Goal: Transaction & Acquisition: Purchase product/service

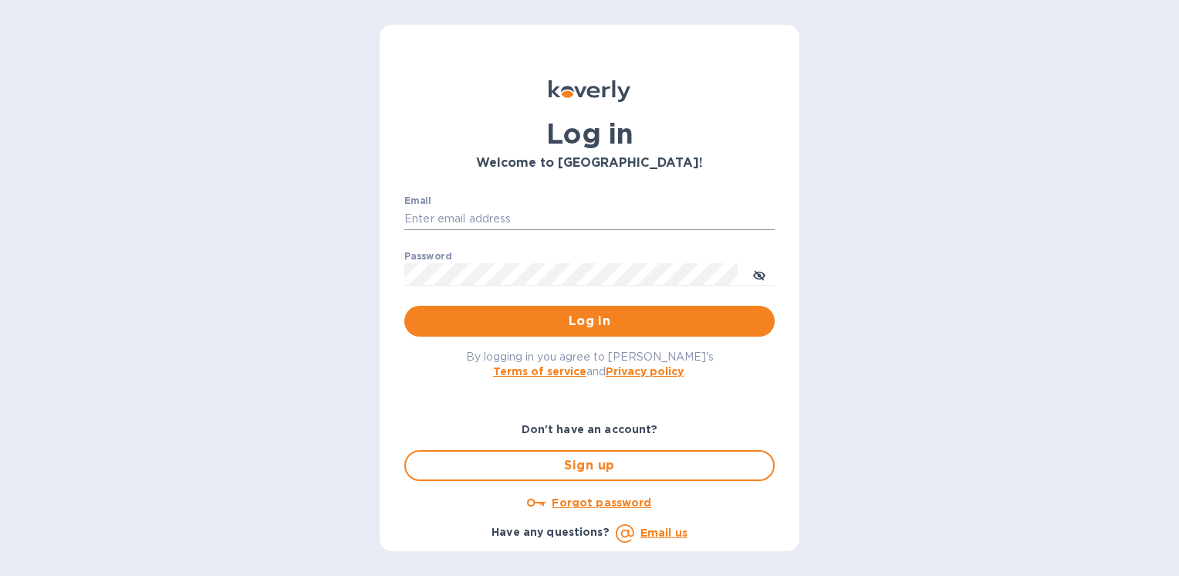
click at [479, 213] on input "Email" at bounding box center [589, 219] width 370 height 23
type input "ryan.jones@evotransinc.com"
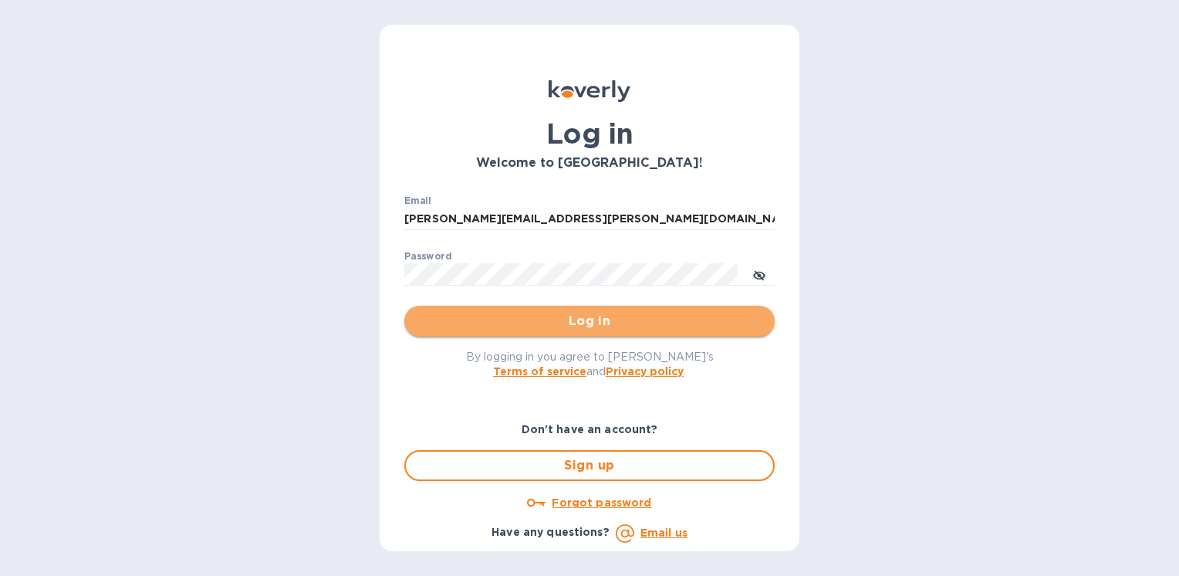
click at [640, 326] on span "Log in" at bounding box center [590, 321] width 346 height 19
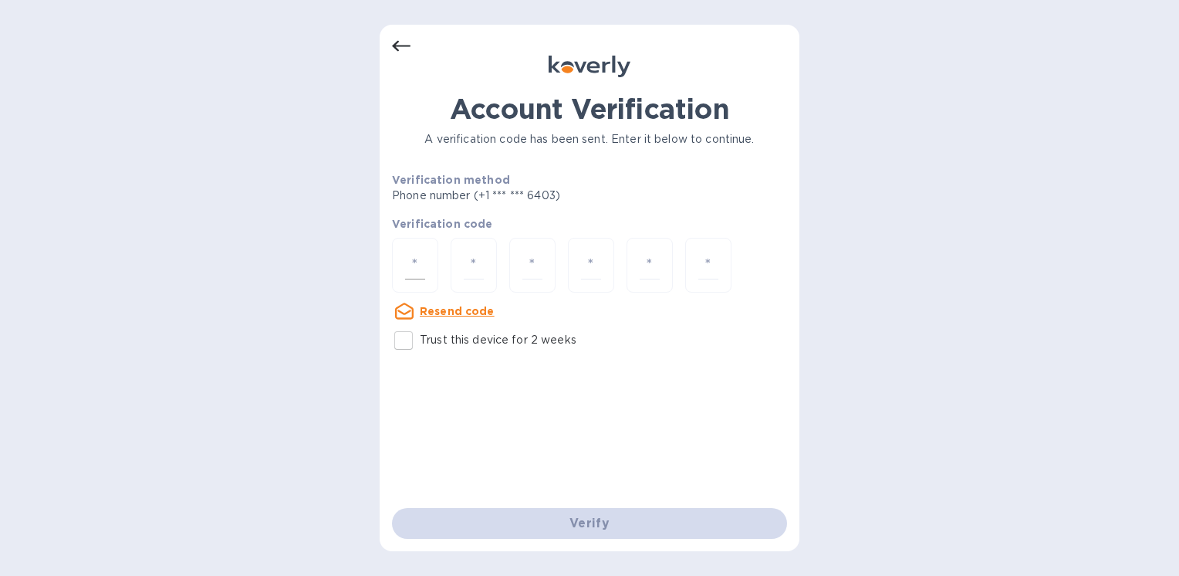
click at [411, 258] on input "number" at bounding box center [415, 265] width 20 height 29
type input "6"
type input "4"
type input "5"
type input "1"
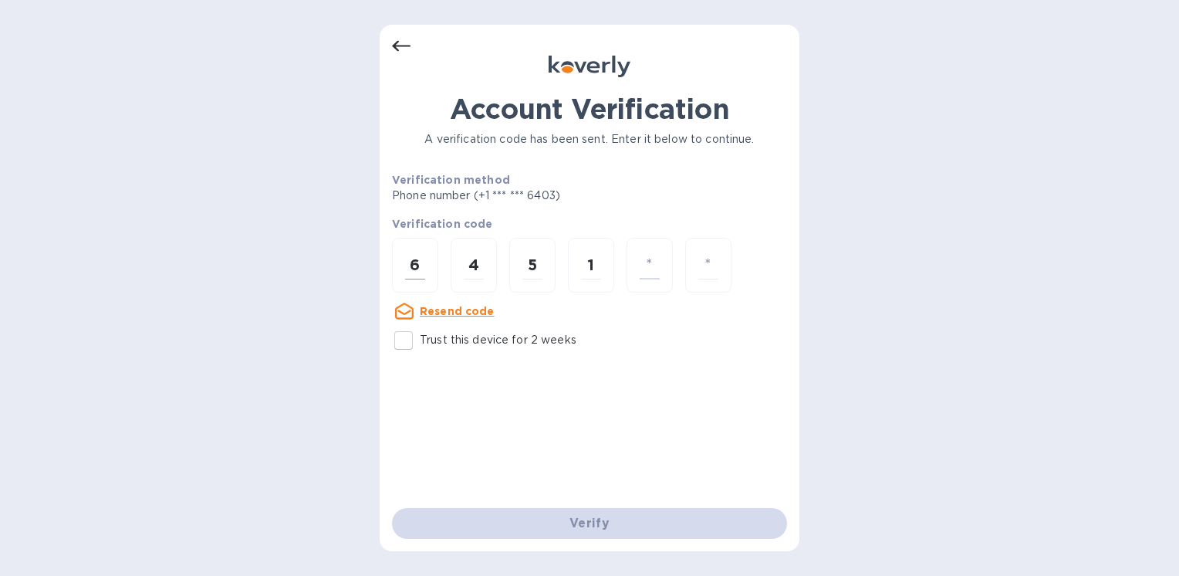
type input "0"
type input "1"
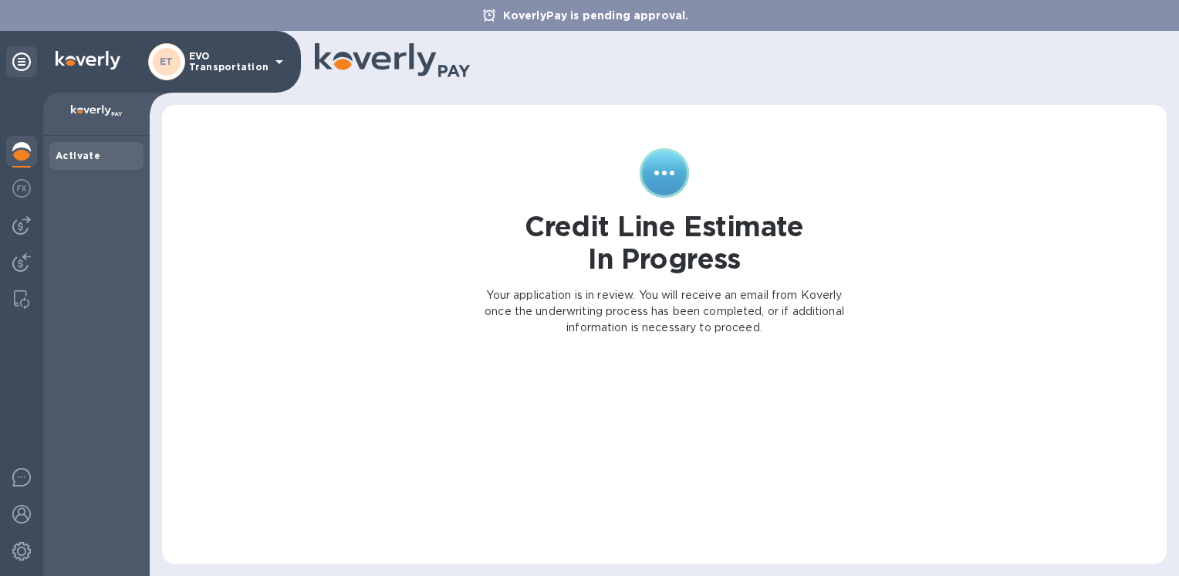
click at [273, 59] on icon at bounding box center [279, 61] width 19 height 19
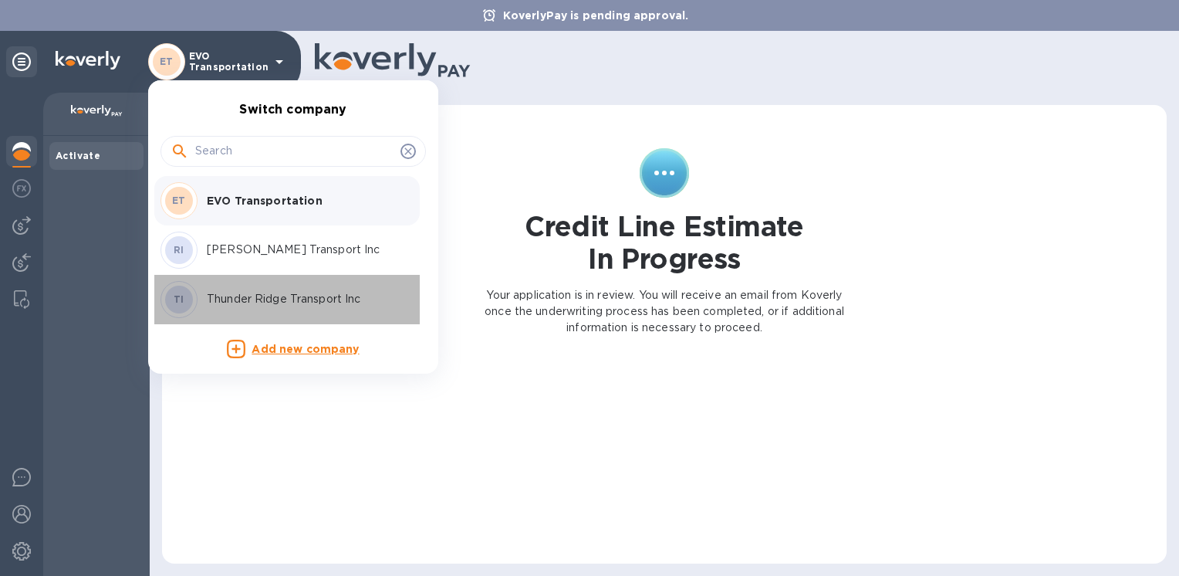
click at [245, 295] on p "Thunder Ridge Transport Inc" at bounding box center [304, 299] width 195 height 16
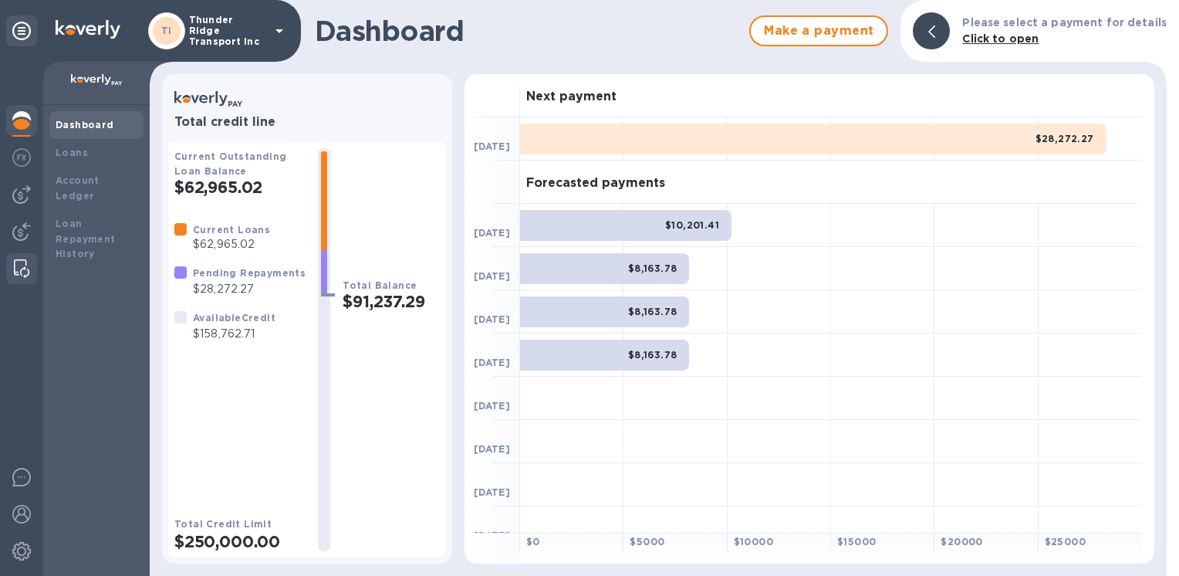
click at [20, 264] on img at bounding box center [21, 268] width 15 height 19
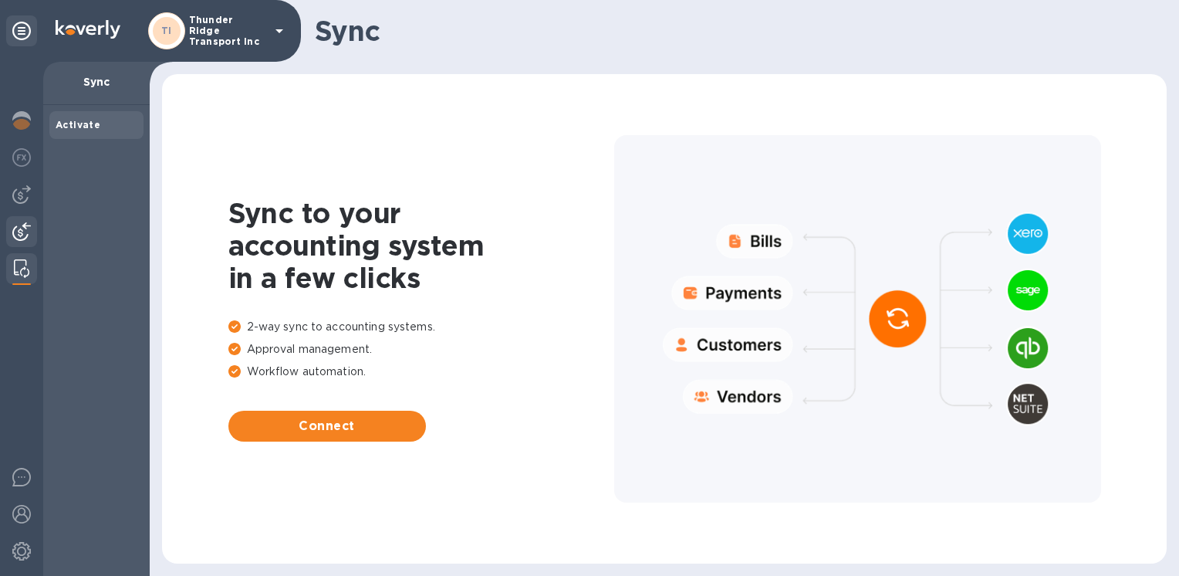
click at [19, 232] on img at bounding box center [21, 231] width 19 height 19
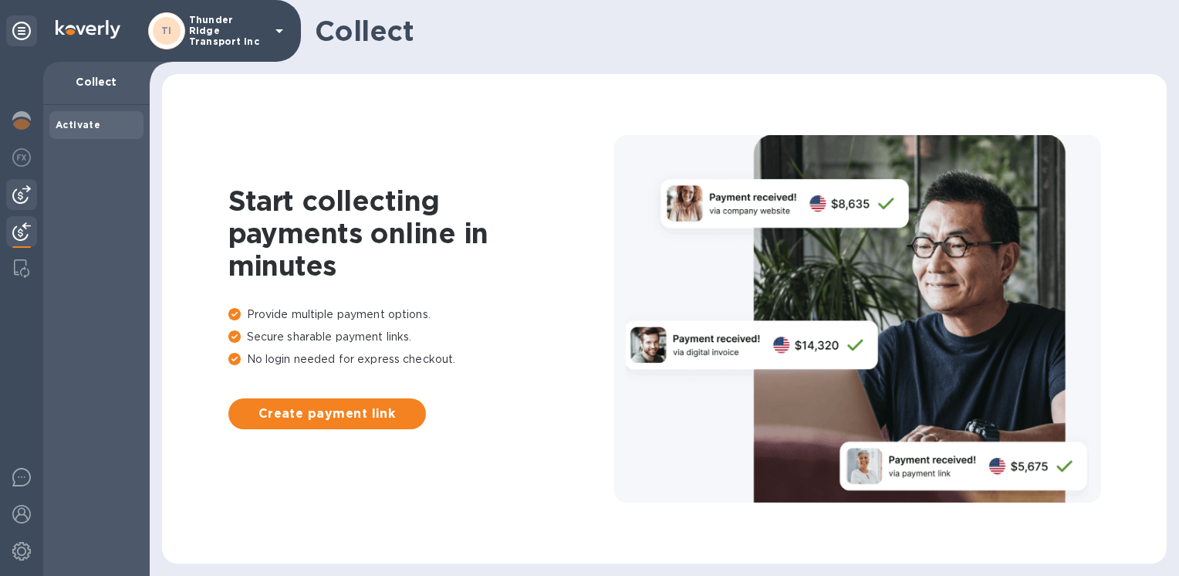
click at [23, 193] on img at bounding box center [21, 194] width 19 height 19
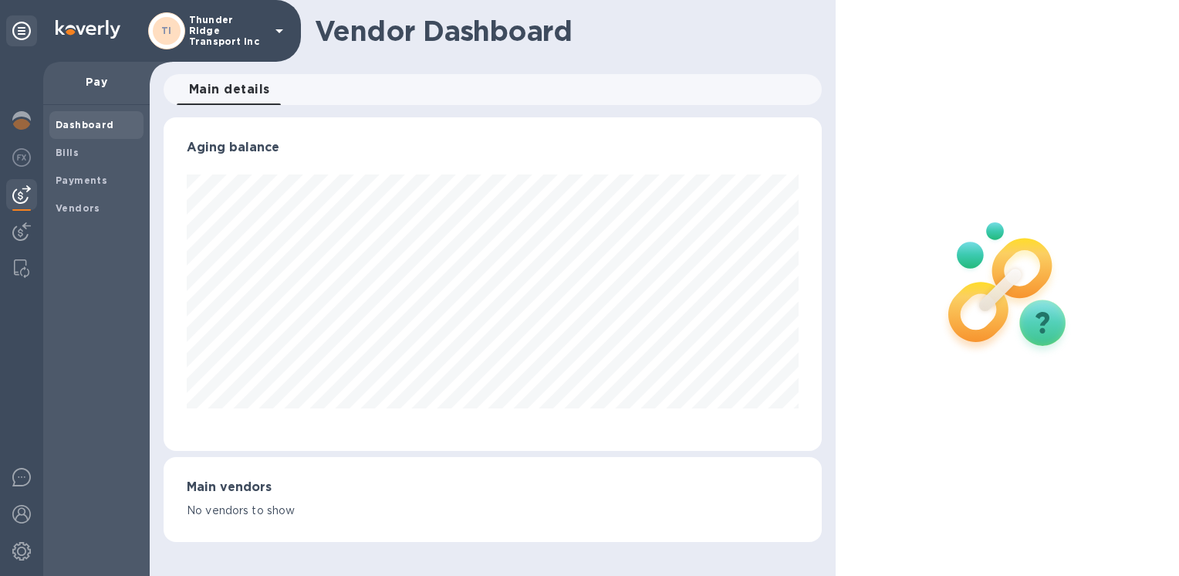
scroll to position [333, 658]
click at [78, 208] on b "Vendors" at bounding box center [78, 208] width 45 height 12
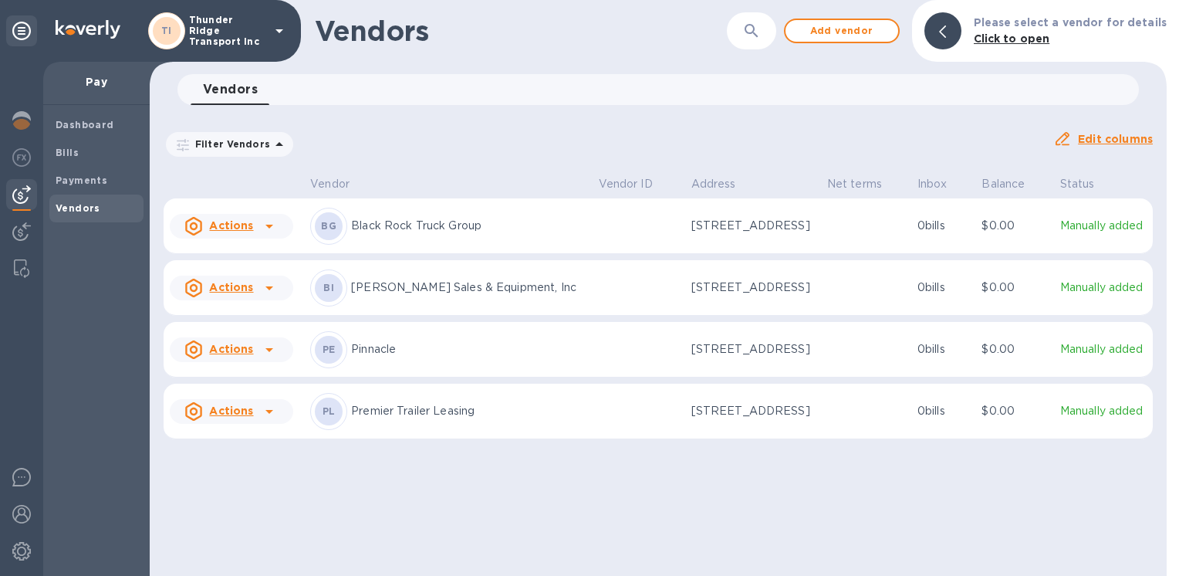
click at [268, 352] on icon at bounding box center [270, 350] width 8 height 4
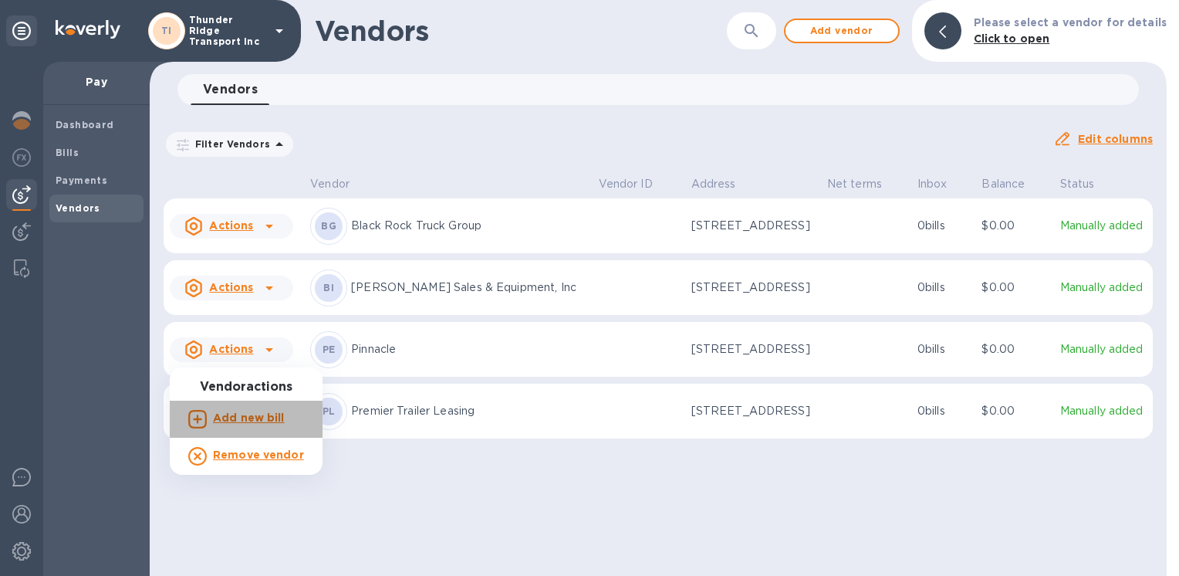
click at [256, 418] on b "Add new bill" at bounding box center [249, 417] width 72 height 12
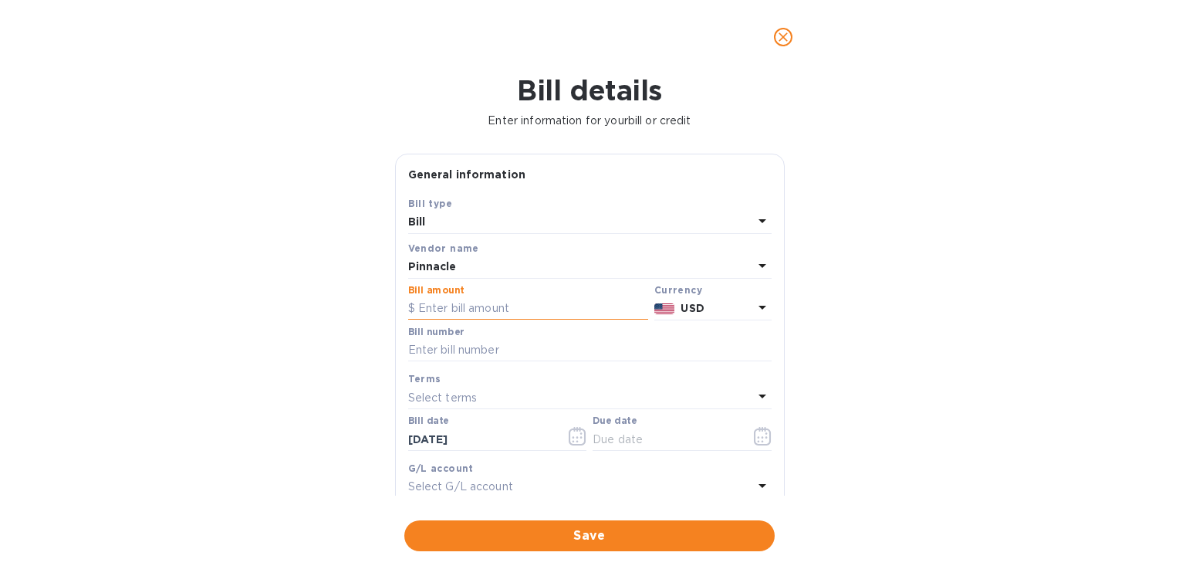
click at [502, 307] on input "text" at bounding box center [528, 308] width 240 height 23
type input "5"
type input "41,461.58"
click at [519, 343] on input "text" at bounding box center [590, 350] width 364 height 23
type input "PIN Inv 3"
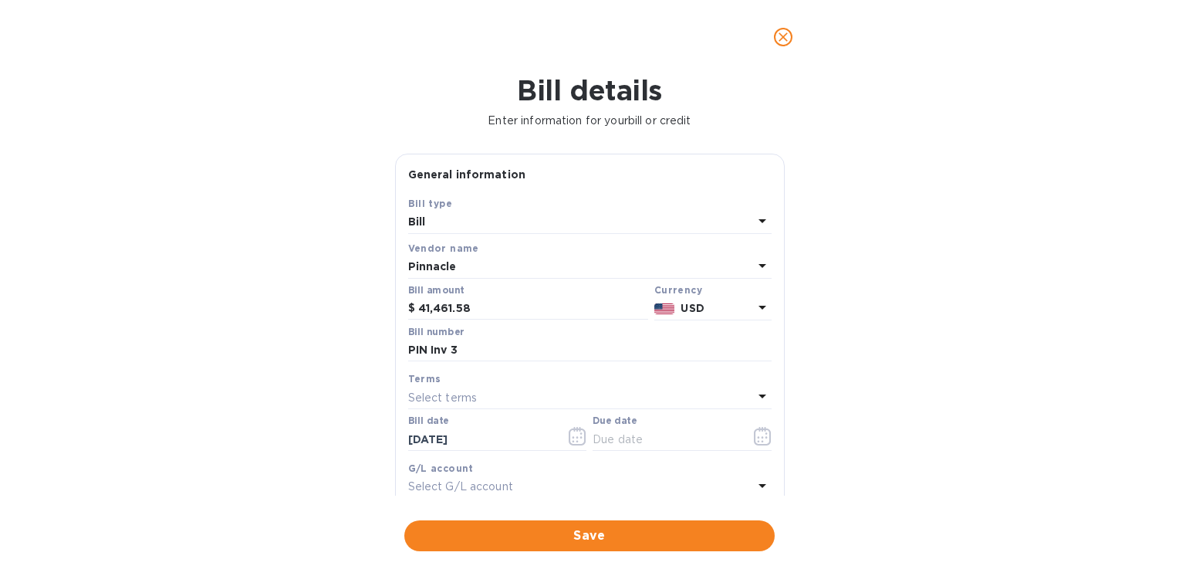
click at [753, 395] on icon at bounding box center [762, 396] width 19 height 19
drag, startPoint x: 777, startPoint y: 339, endPoint x: 775, endPoint y: 367, distance: 28.7
click at [775, 367] on div "Save Bill type Bill Vendor name Pinnacle Bill amount $ 41,461.58 Currency USD B…" at bounding box center [590, 375] width 388 height 360
click at [756, 394] on icon at bounding box center [762, 396] width 19 height 19
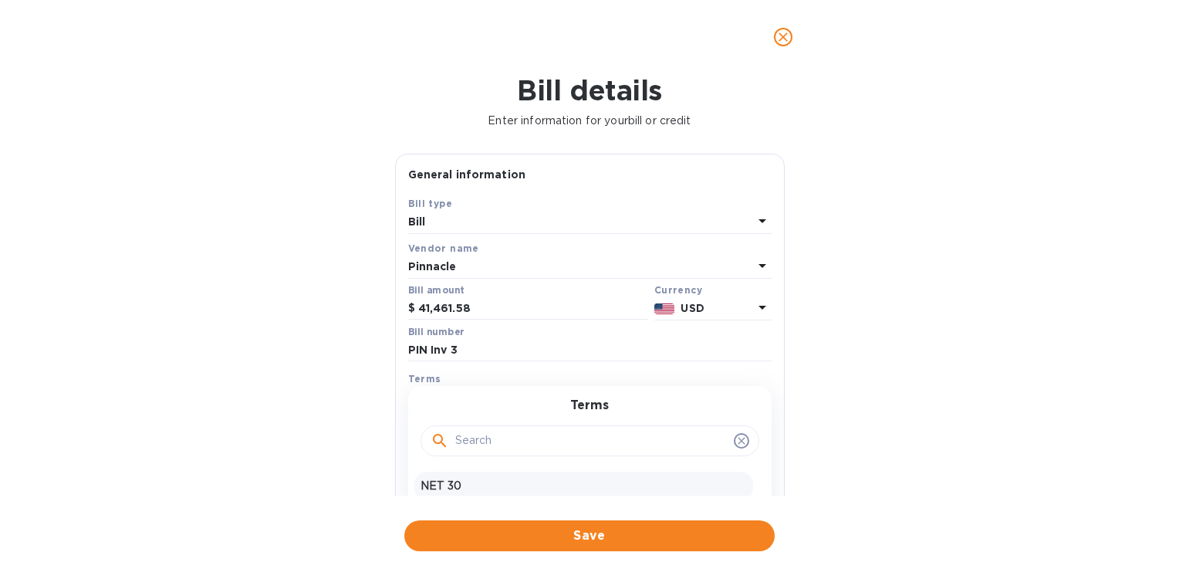
click at [506, 483] on p "NET 30" at bounding box center [584, 486] width 326 height 16
type input "11/07/2025"
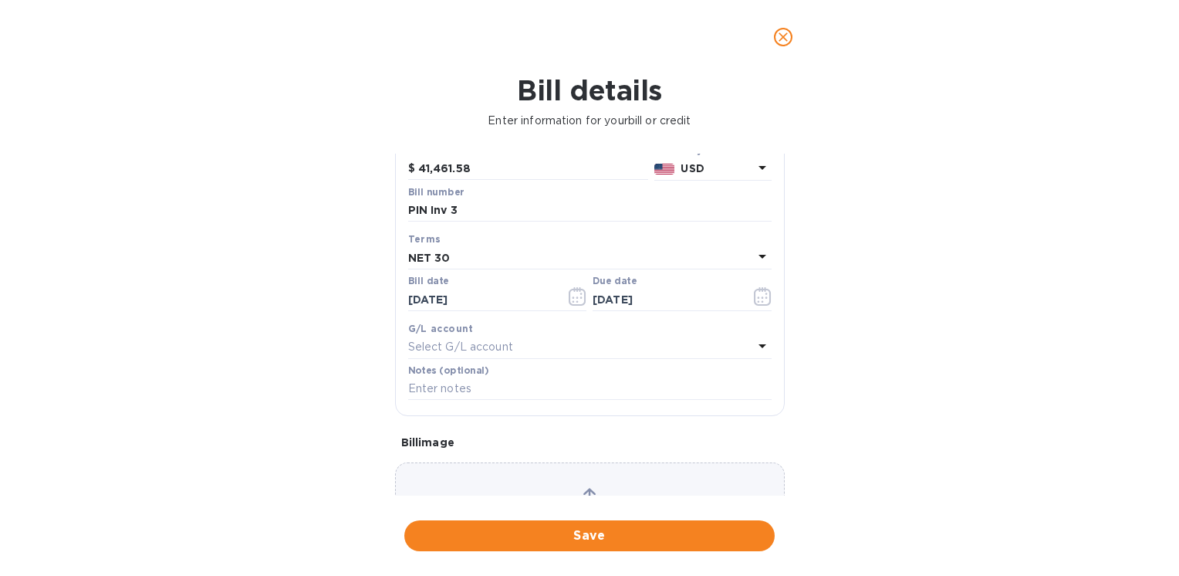
scroll to position [144, 0]
click at [753, 336] on icon at bounding box center [762, 342] width 19 height 19
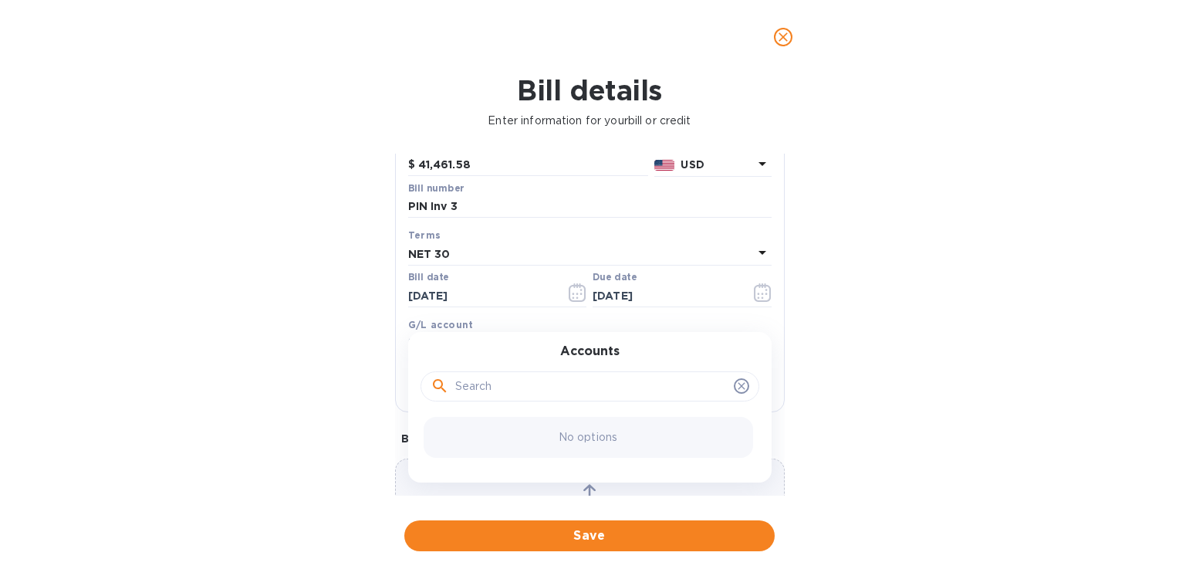
click at [752, 336] on div "Accounts No options" at bounding box center [590, 407] width 364 height 151
click at [737, 383] on icon at bounding box center [742, 386] width 12 height 12
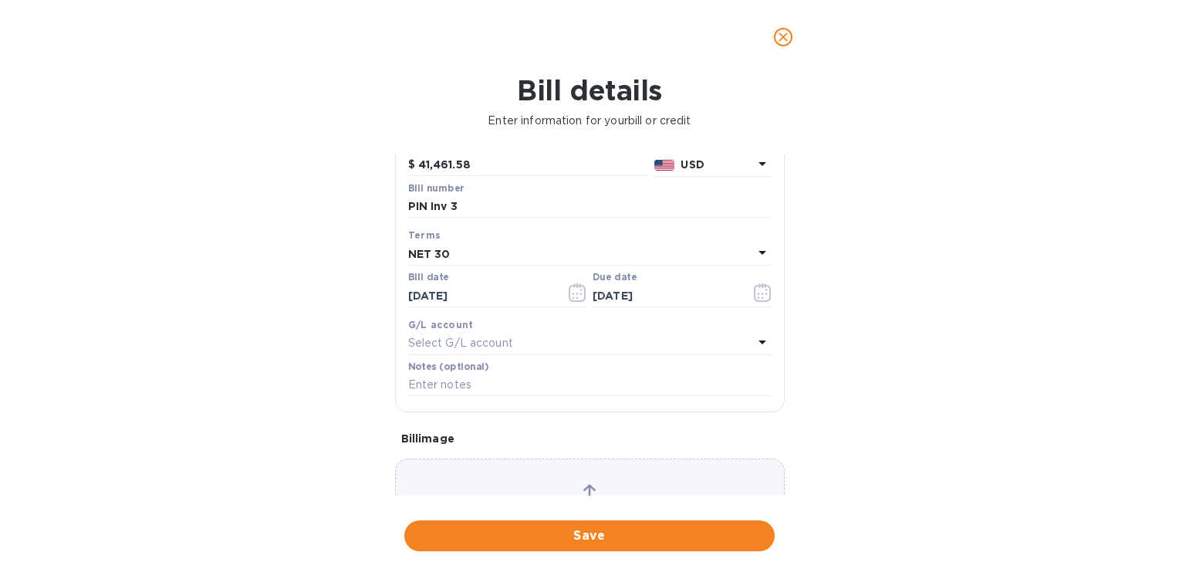
drag, startPoint x: 784, startPoint y: 359, endPoint x: 778, endPoint y: 416, distance: 57.4
click at [778, 416] on div "General information Save Bill type Bill Vendor name Pinnacle Bill amount $ 41,4…" at bounding box center [589, 325] width 405 height 342
drag, startPoint x: 777, startPoint y: 423, endPoint x: 776, endPoint y: 445, distance: 21.7
click at [776, 445] on div "Bill image Choose a bill and drag it here" at bounding box center [590, 503] width 402 height 170
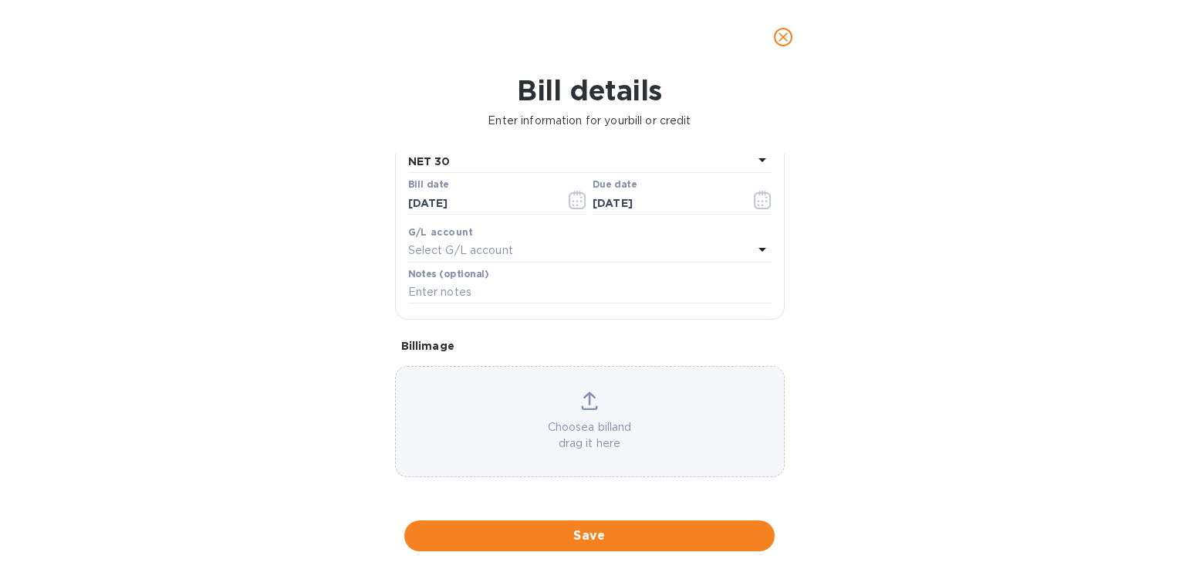
click at [583, 406] on icon at bounding box center [589, 400] width 17 height 19
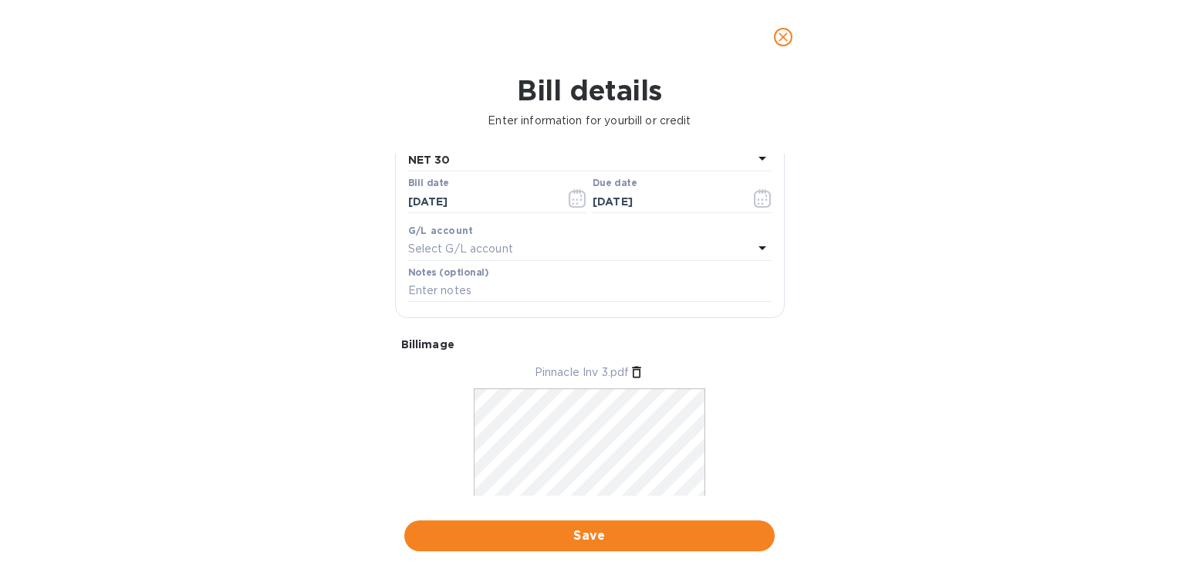
scroll to position [284, 0]
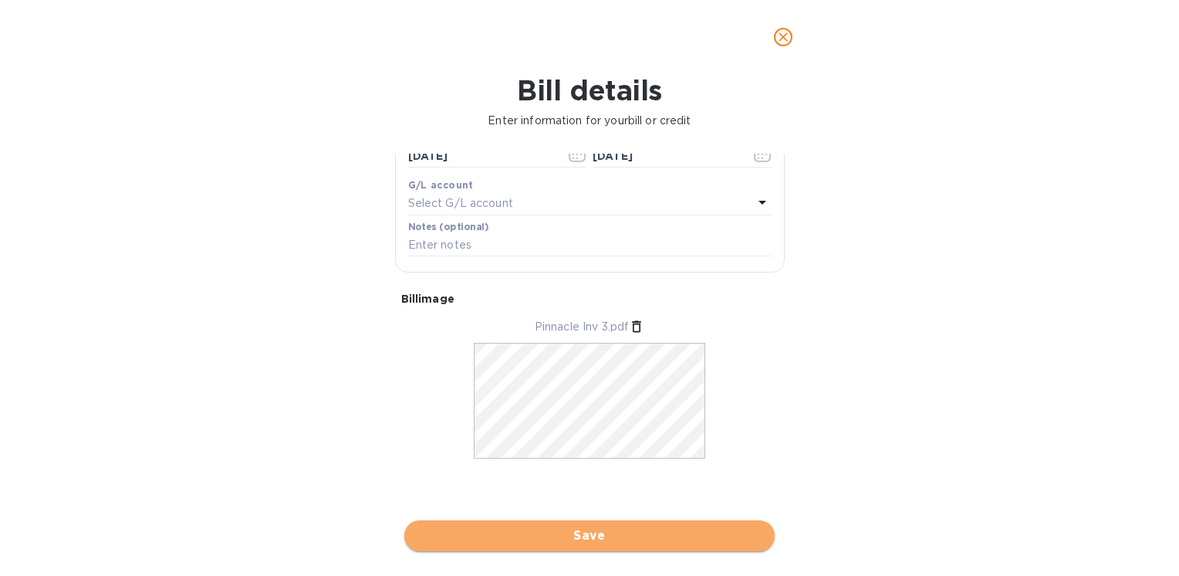
click at [618, 529] on span "Save" at bounding box center [590, 535] width 346 height 19
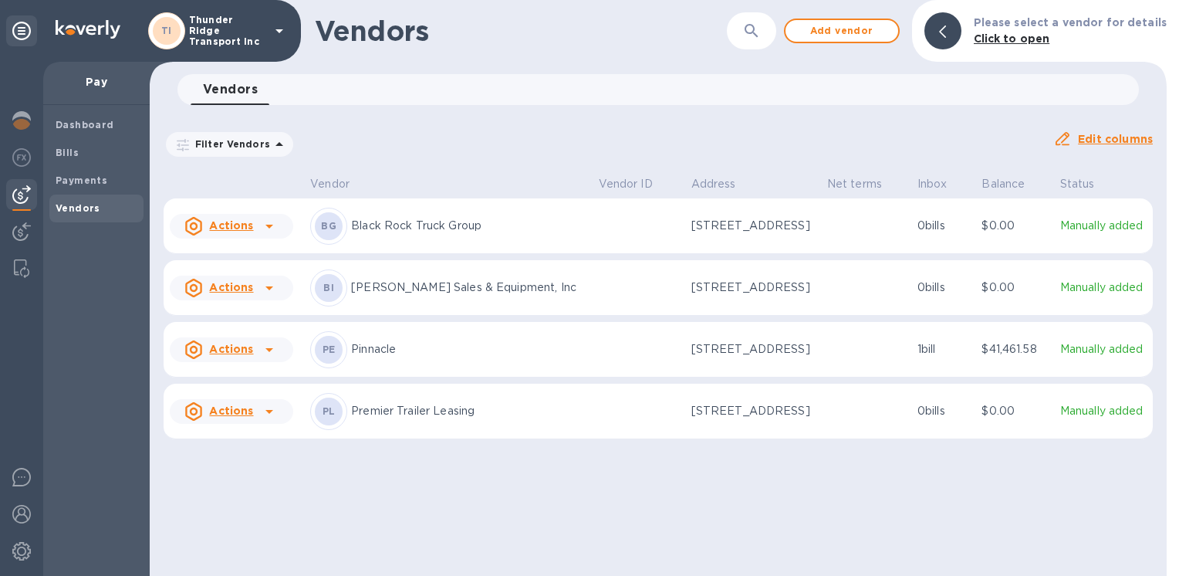
click at [269, 354] on icon at bounding box center [269, 349] width 19 height 19
click at [93, 310] on div at bounding box center [589, 288] width 1179 height 576
click at [92, 177] on b "Payments" at bounding box center [82, 180] width 52 height 12
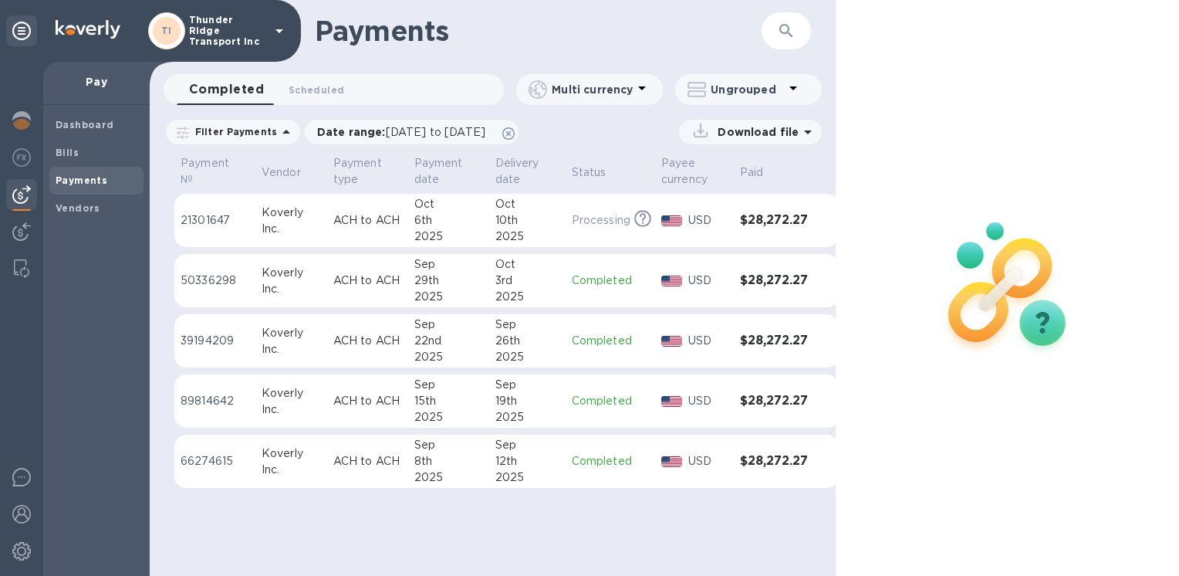
click at [96, 85] on p "Pay" at bounding box center [97, 81] width 82 height 15
click at [81, 121] on b "Dashboard" at bounding box center [85, 125] width 59 height 12
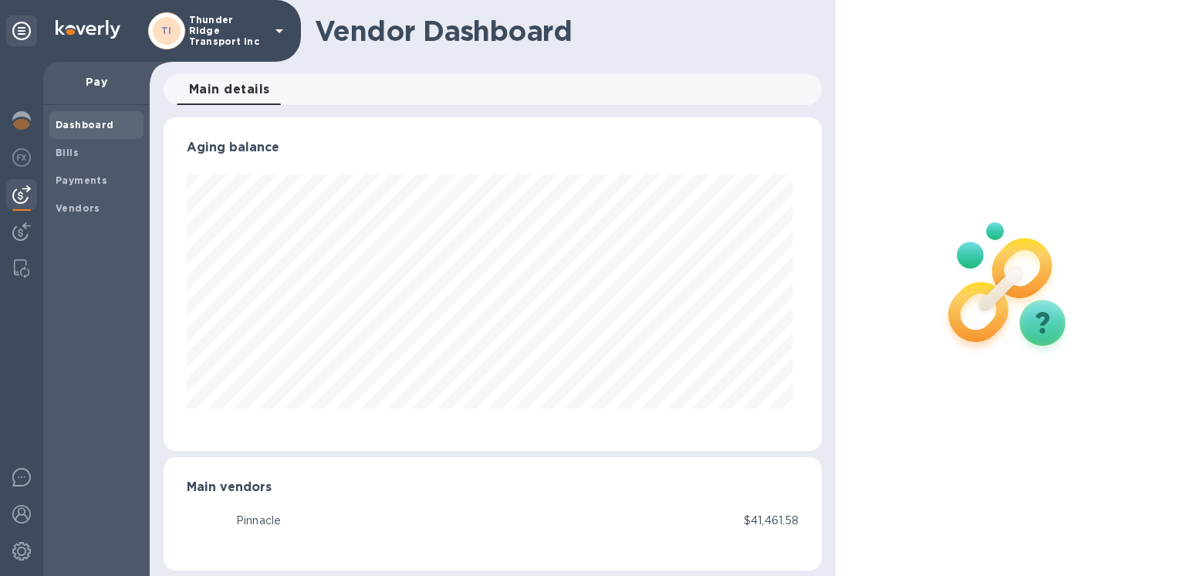
scroll to position [333, 651]
click at [93, 84] on p "Pay" at bounding box center [97, 81] width 82 height 15
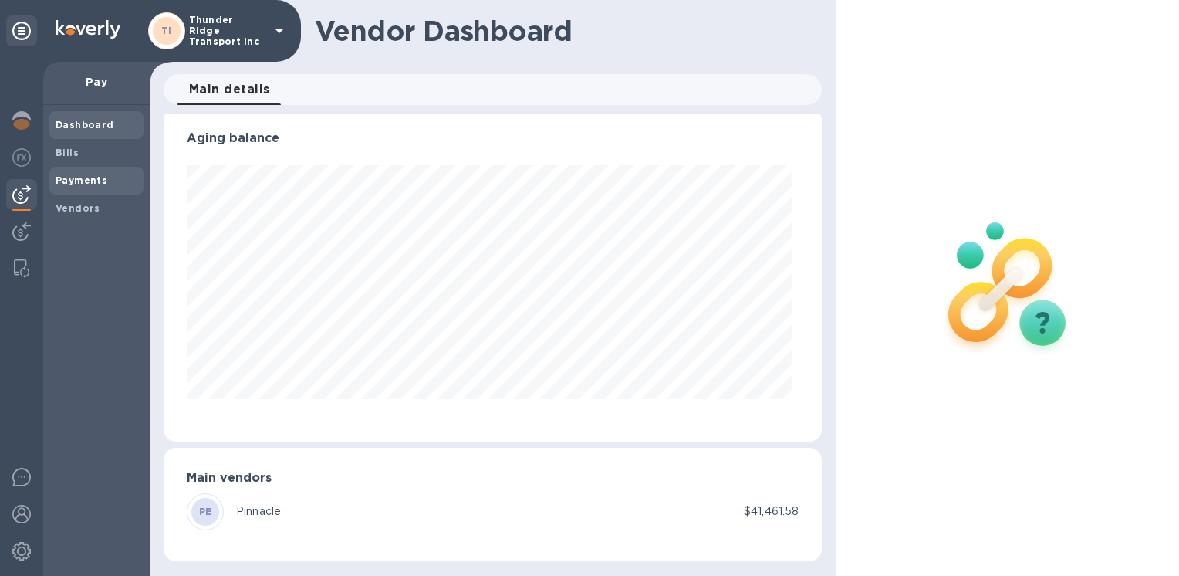
click at [83, 183] on b "Payments" at bounding box center [82, 180] width 52 height 12
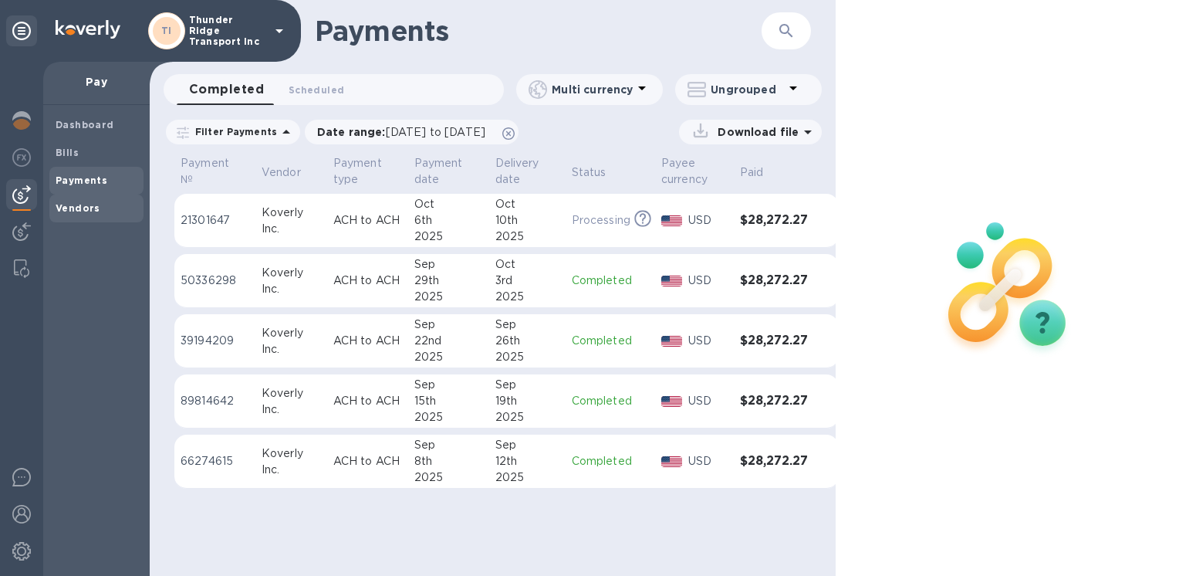
click at [78, 207] on b "Vendors" at bounding box center [78, 208] width 45 height 12
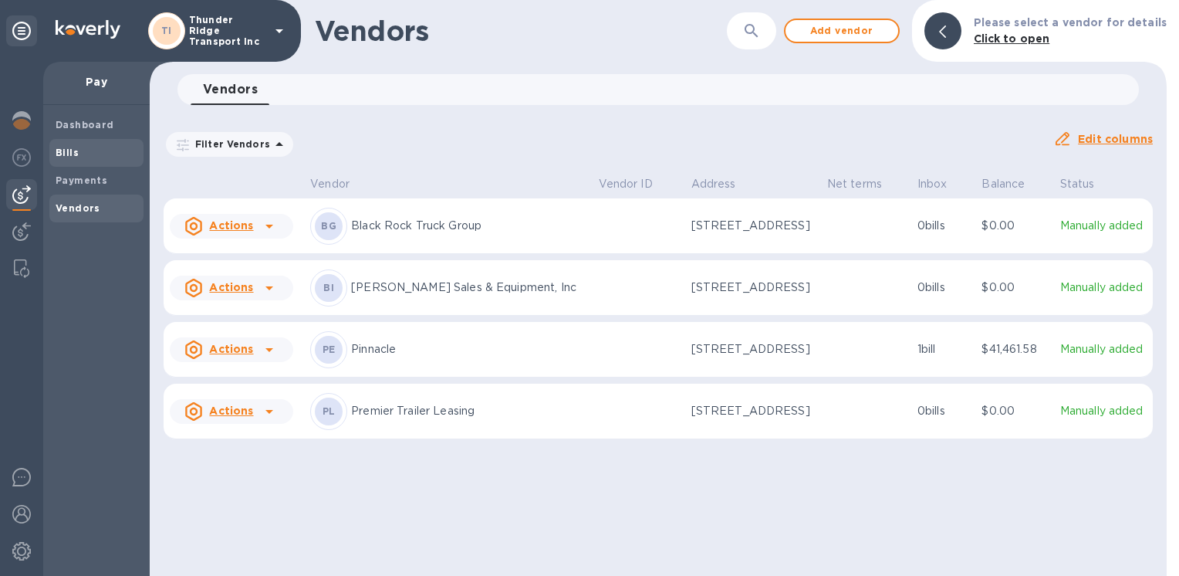
click at [75, 147] on b "Bills" at bounding box center [67, 153] width 23 height 12
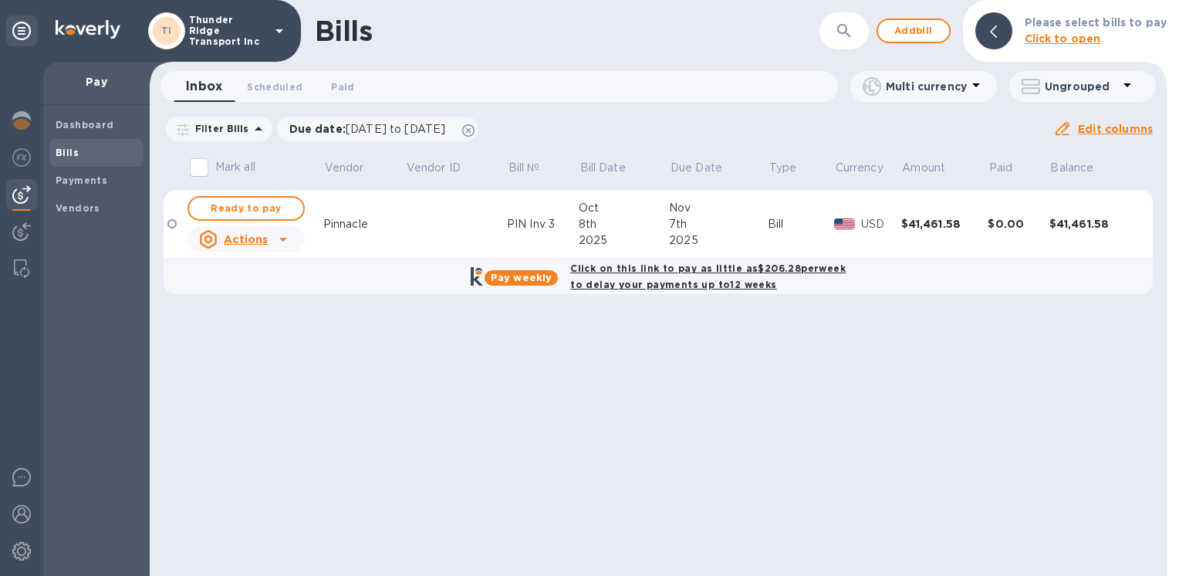
click at [282, 242] on icon at bounding box center [283, 239] width 19 height 19
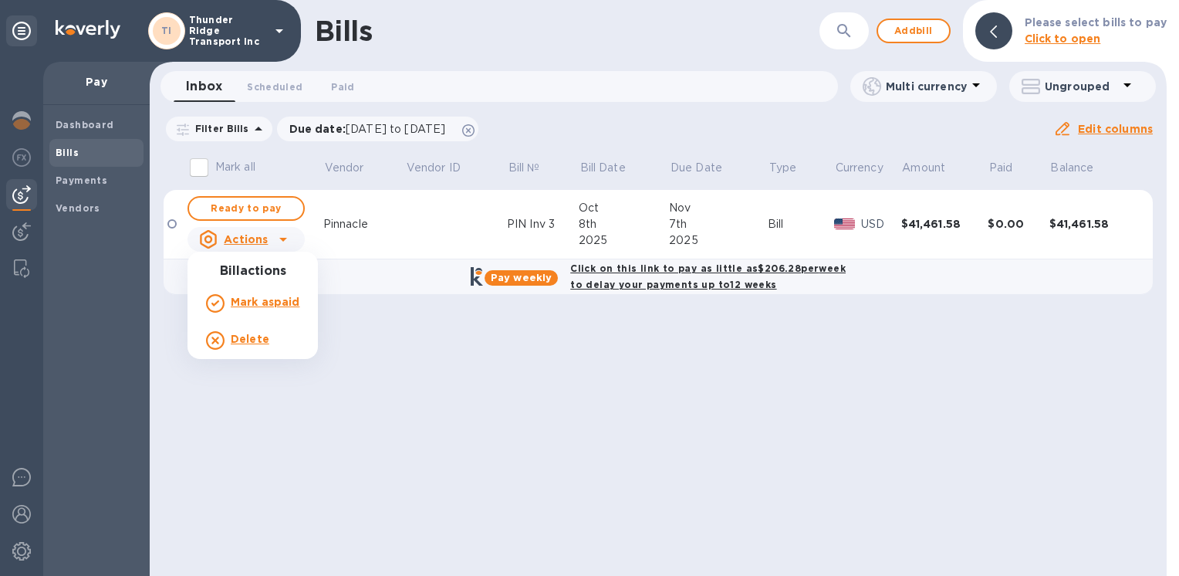
click at [282, 239] on div at bounding box center [589, 288] width 1179 height 576
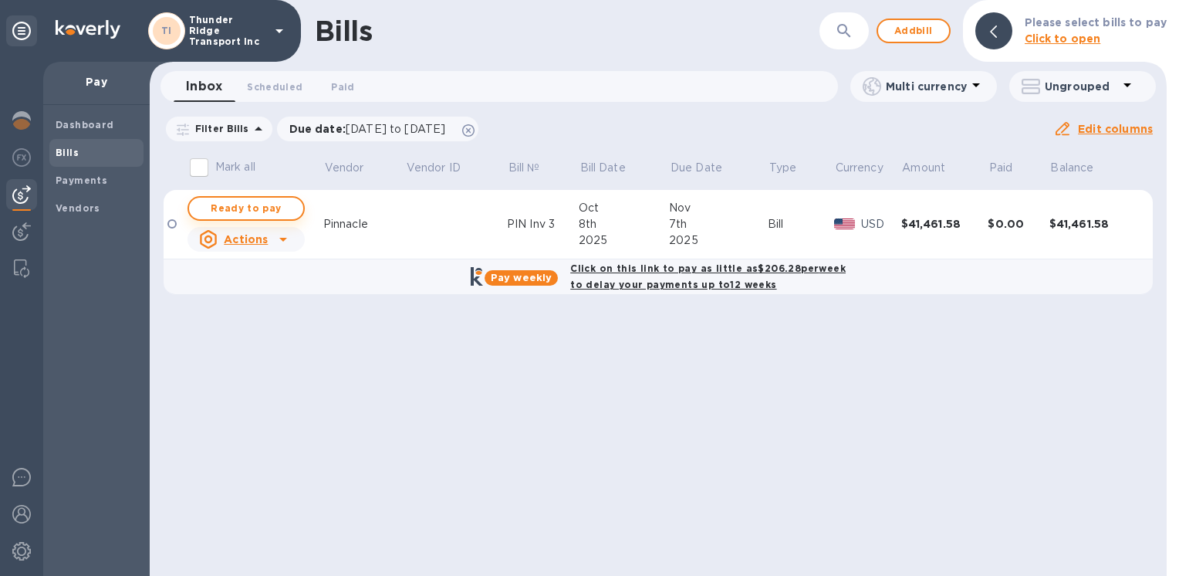
click at [242, 211] on span "Ready to pay" at bounding box center [246, 208] width 90 height 19
click at [532, 276] on b "Pay weekly" at bounding box center [521, 278] width 61 height 12
checkbox input "true"
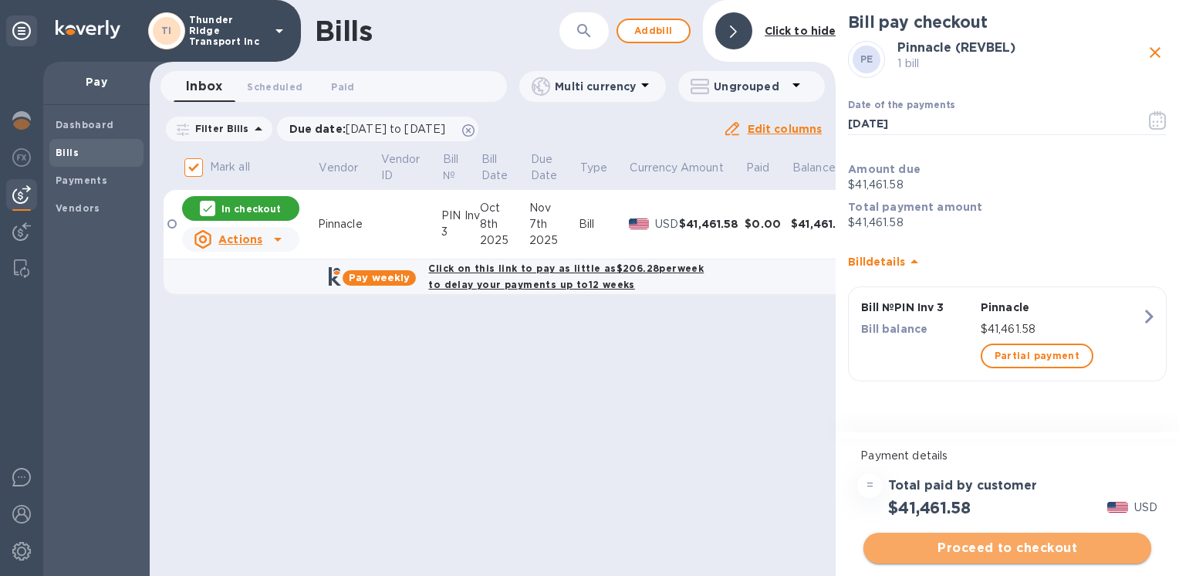
click at [999, 546] on span "Proceed to checkout" at bounding box center [1007, 548] width 263 height 19
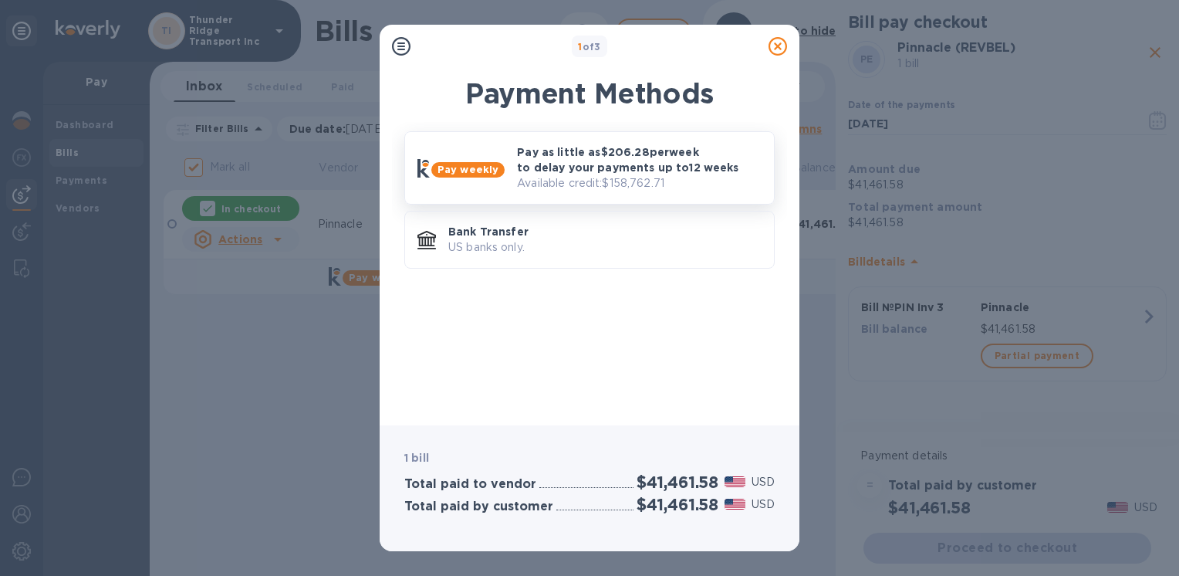
click at [582, 169] on p "Pay as little as $206.28 per week to delay your payments up to 12 weeks" at bounding box center [639, 159] width 245 height 31
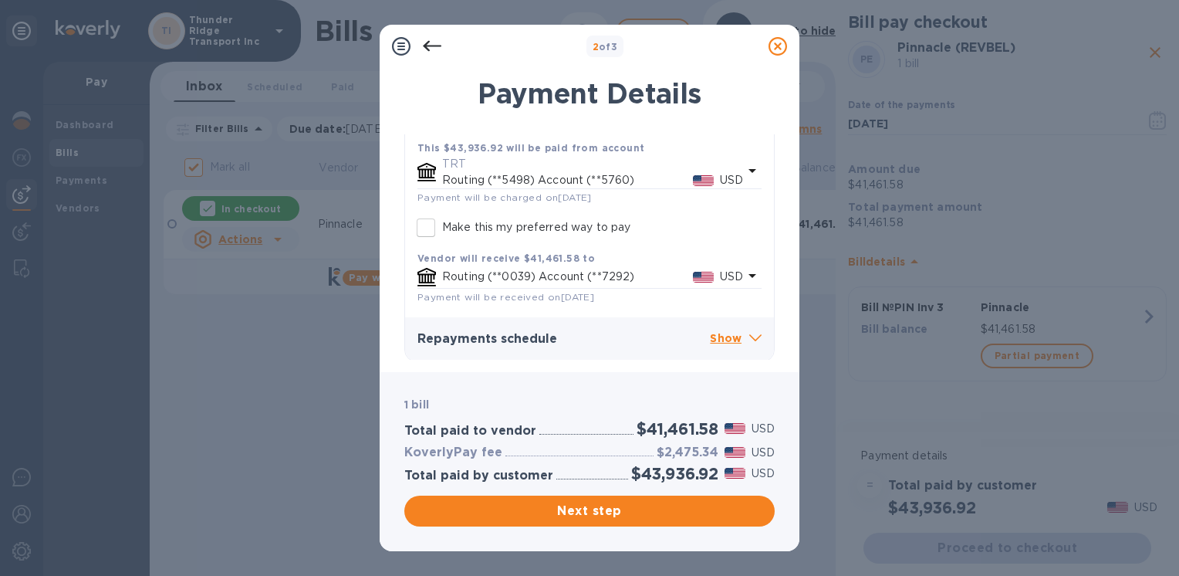
scroll to position [355, 0]
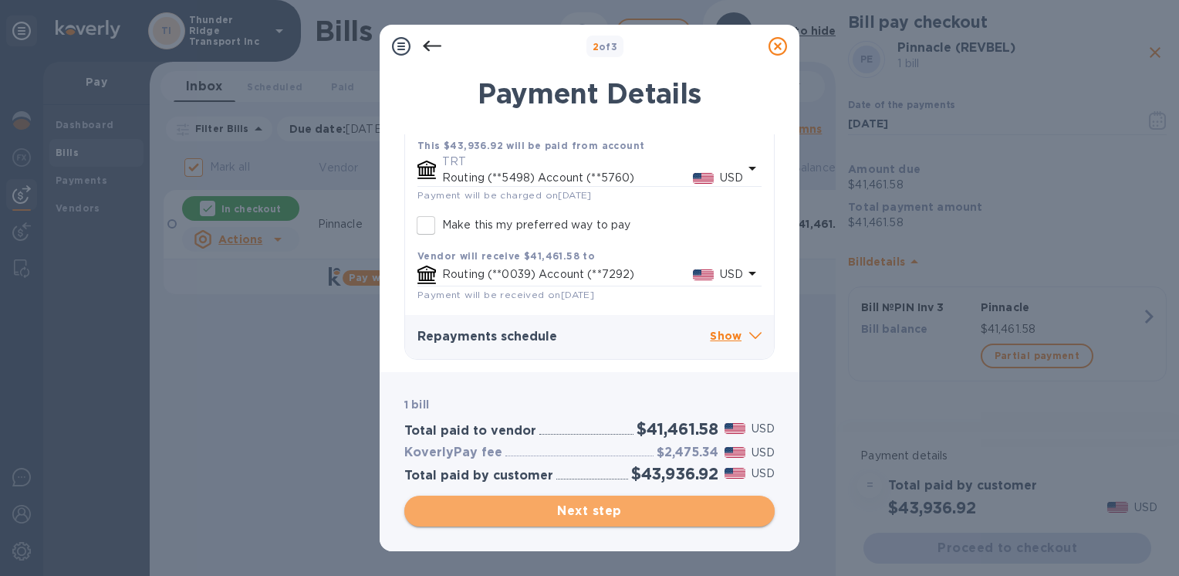
click at [619, 513] on span "Next step" at bounding box center [590, 511] width 346 height 19
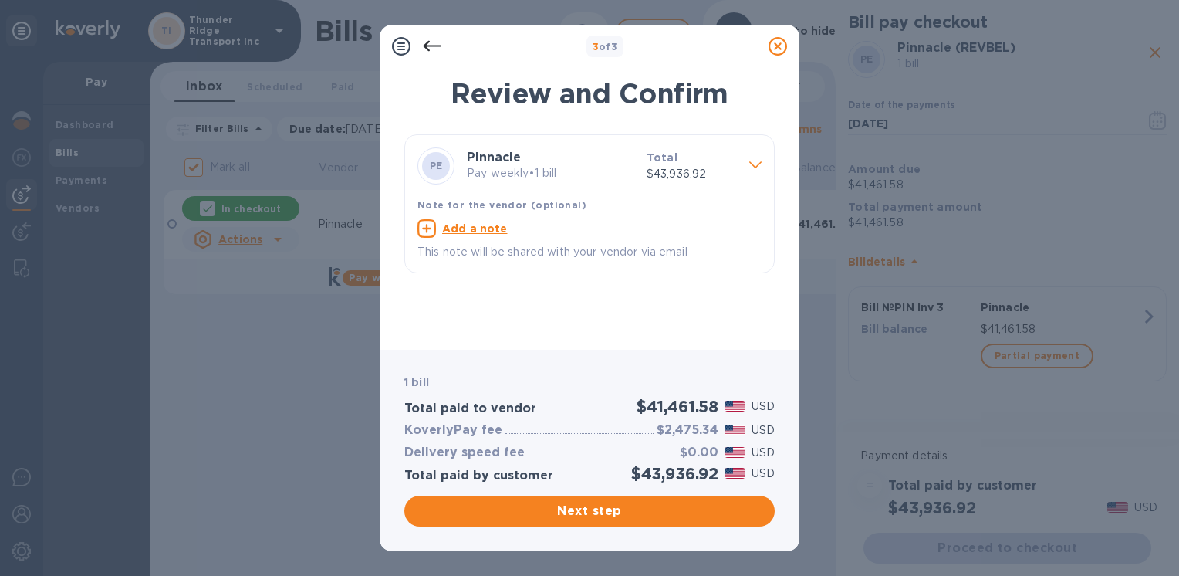
click at [611, 249] on p "This note will be shared with your vendor via email" at bounding box center [590, 252] width 344 height 16
click at [420, 225] on icon at bounding box center [427, 228] width 19 height 19
click at [481, 231] on textarea at bounding box center [578, 230] width 320 height 13
type textarea "Please work with Michelle for remittance"
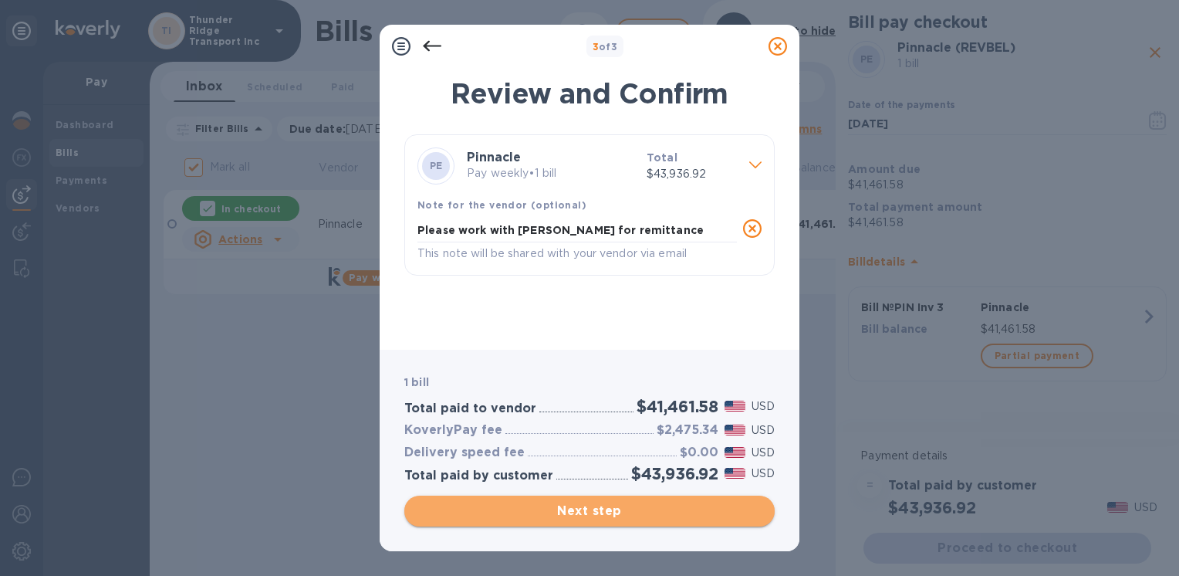
click at [591, 513] on span "Next step" at bounding box center [590, 511] width 346 height 19
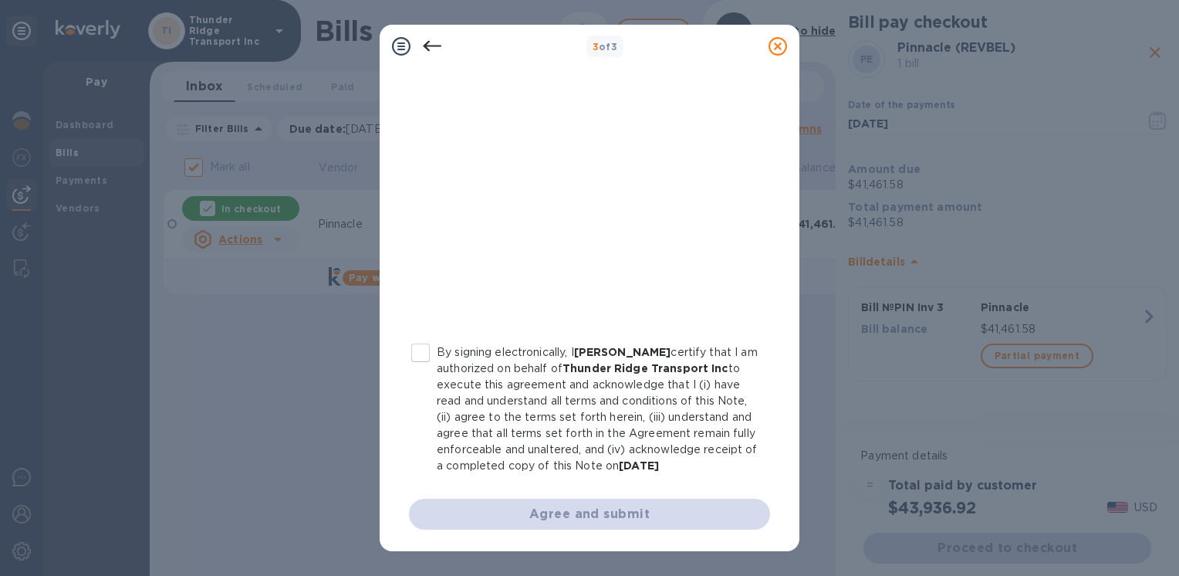
scroll to position [303, 0]
click at [417, 337] on input "By signing electronically, I Ryan Jones certify that I am authorized on behalf …" at bounding box center [420, 353] width 32 height 32
checkbox input "true"
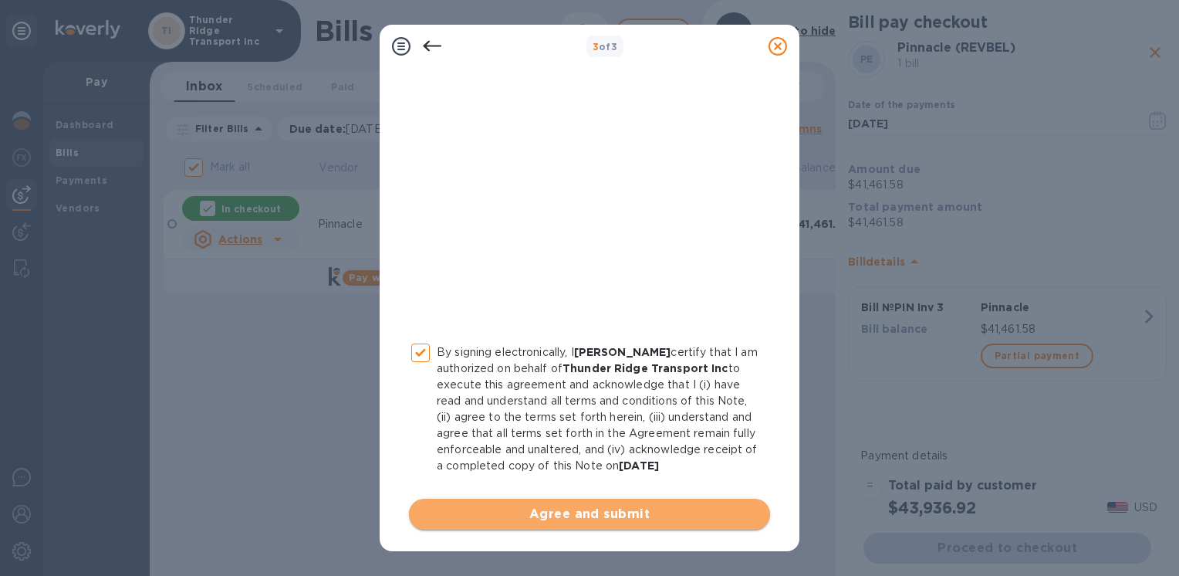
click at [609, 513] on span "Agree and submit" at bounding box center [589, 514] width 337 height 19
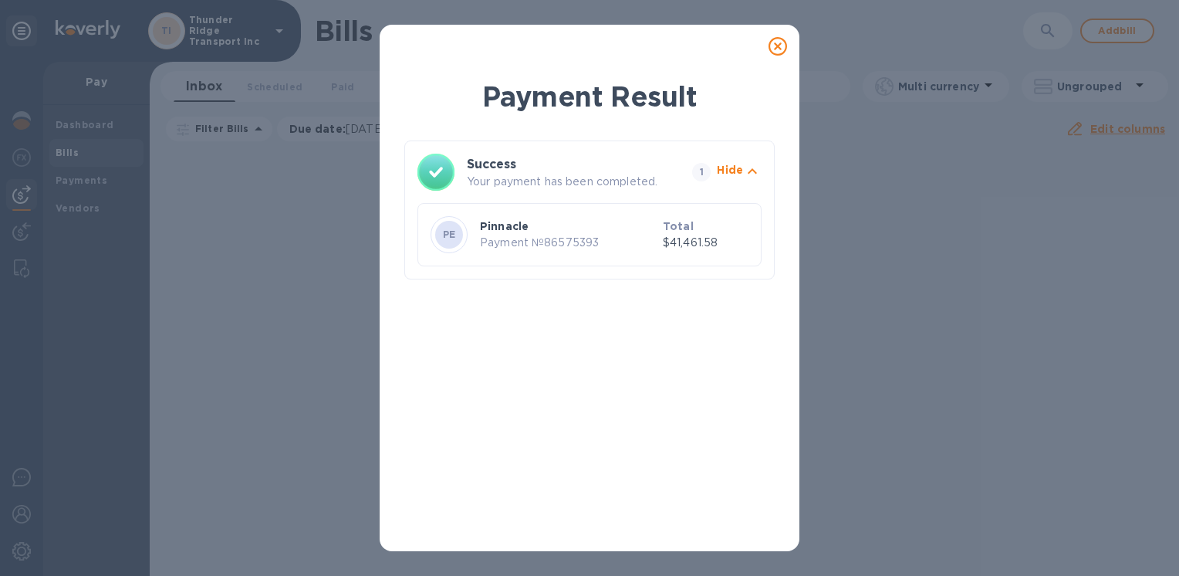
click at [776, 42] on icon at bounding box center [778, 46] width 19 height 19
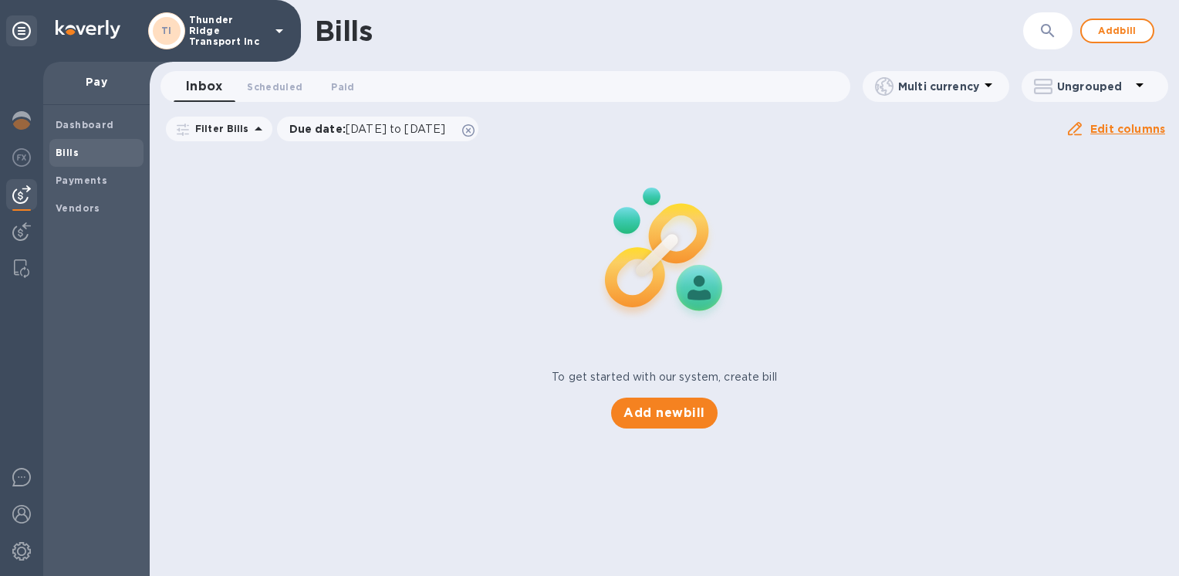
click at [99, 83] on p "Pay" at bounding box center [97, 81] width 82 height 15
